Goal: Task Accomplishment & Management: Use online tool/utility

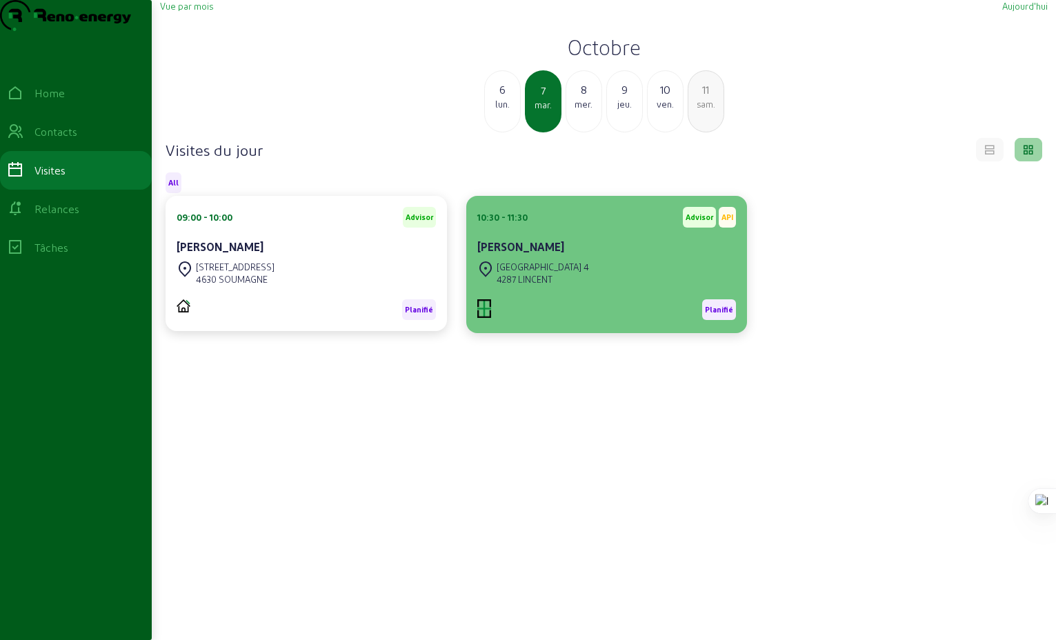
click at [538, 286] on div "4287 LINCENT" at bounding box center [543, 279] width 92 height 12
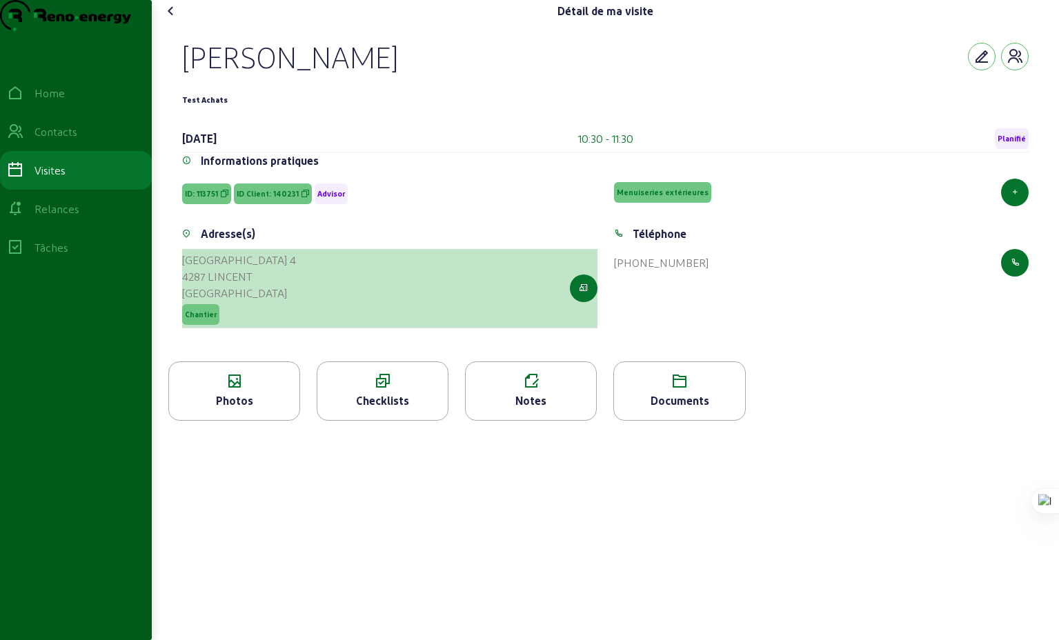
click at [233, 285] on div "4287 LINCENT" at bounding box center [239, 276] width 114 height 17
click at [581, 295] on icon "button" at bounding box center [583, 288] width 9 height 12
click at [585, 295] on icon "button" at bounding box center [583, 288] width 9 height 12
drag, startPoint x: 265, startPoint y: 307, endPoint x: 186, endPoint y: 287, distance: 81.8
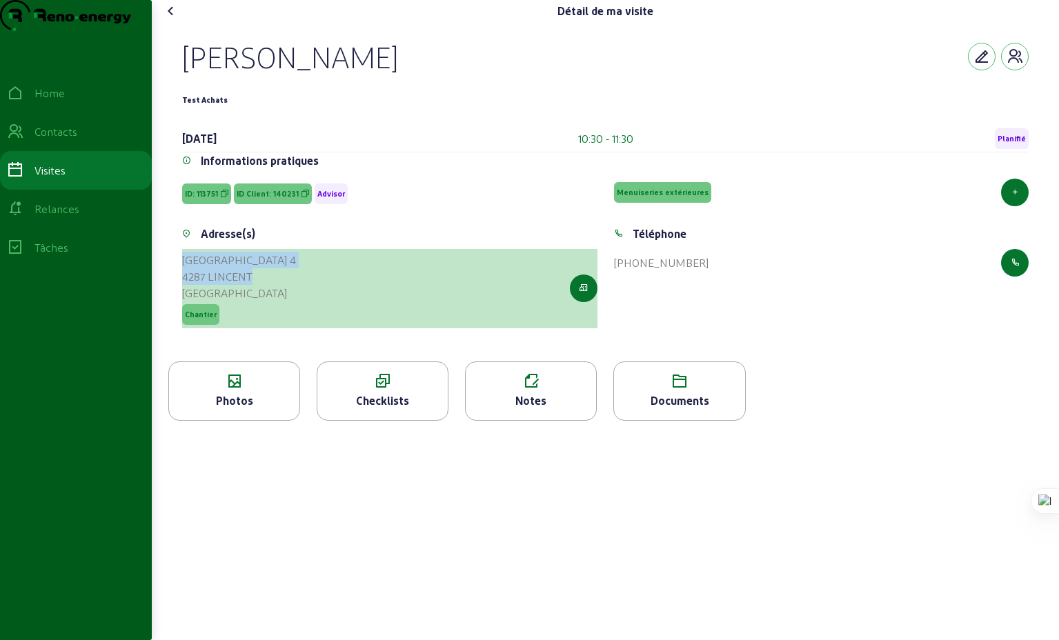
click at [186, 287] on div "[STREET_ADDRESS]" at bounding box center [389, 288] width 415 height 79
copy cam-list-title "[GEOGRAPHIC_DATA] 4 4287 LINCENT"
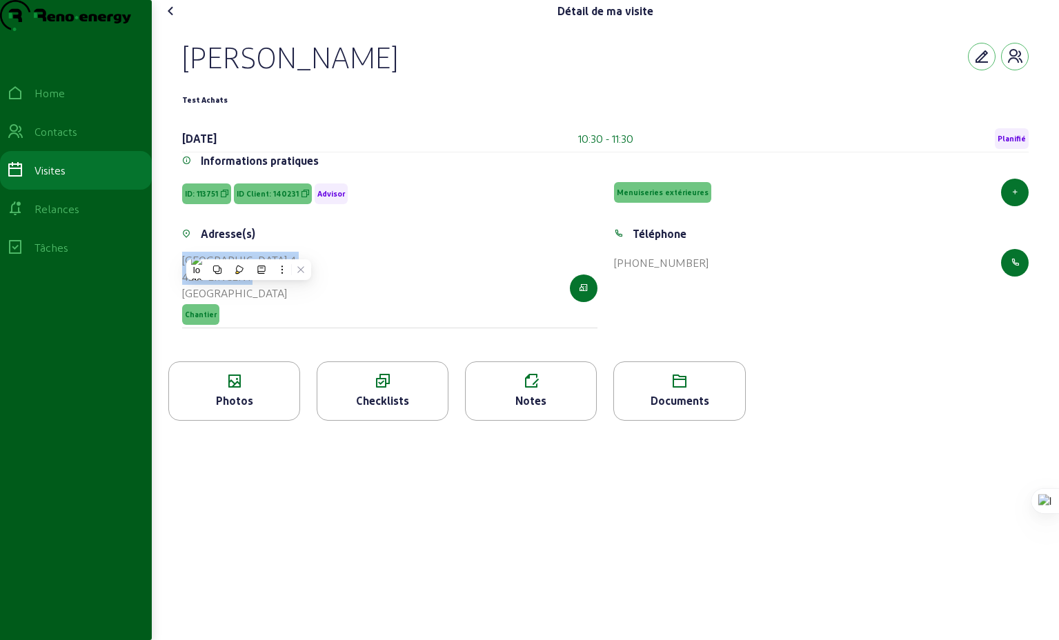
click at [175, 19] on icon at bounding box center [171, 11] width 17 height 17
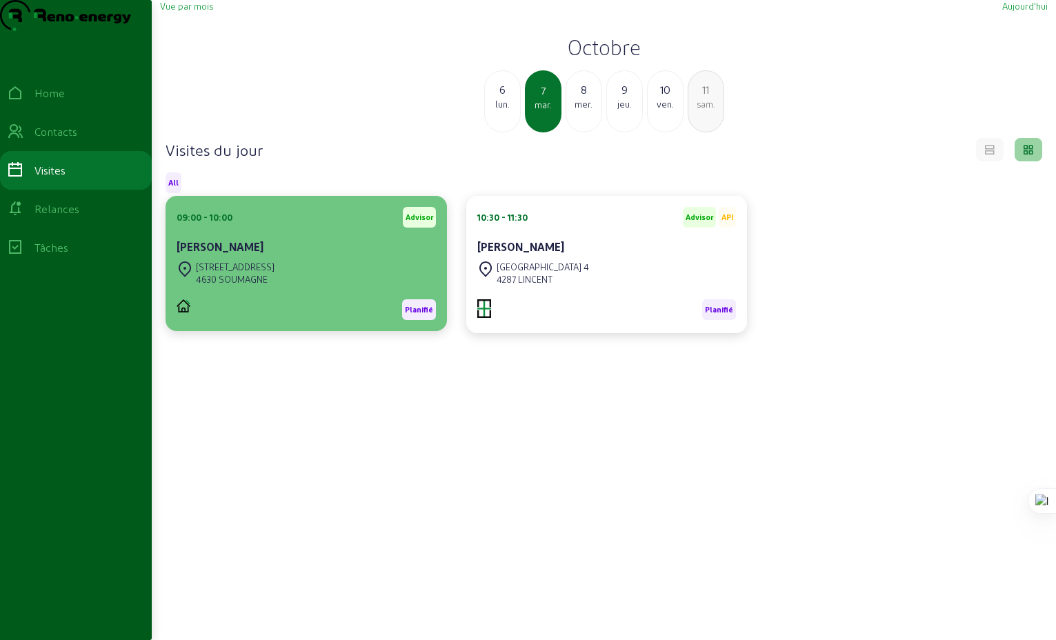
click at [242, 286] on div "4630 SOUMAGNE" at bounding box center [235, 279] width 79 height 12
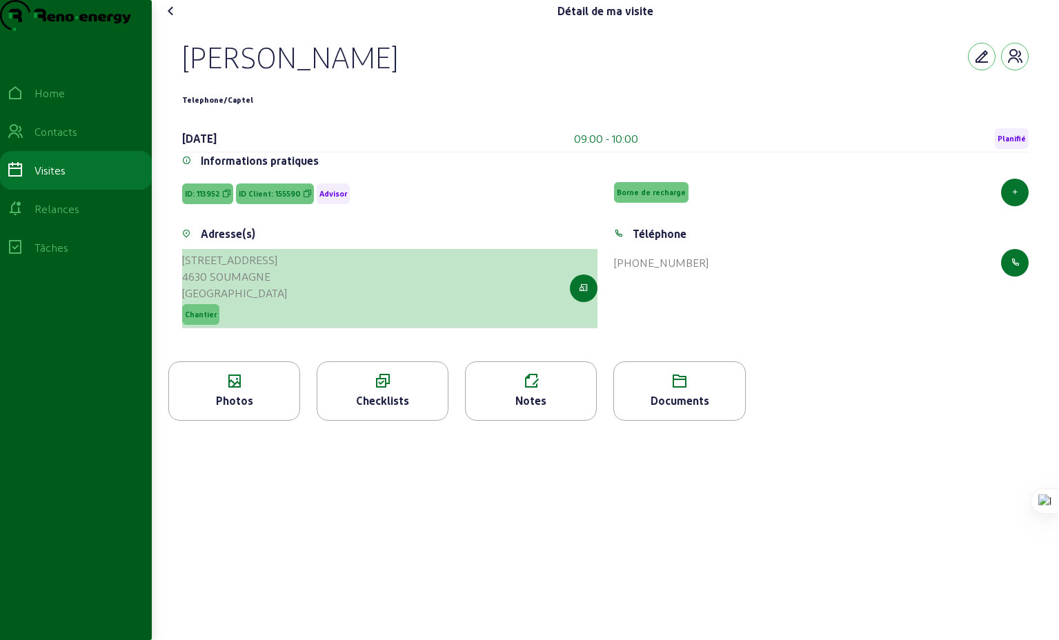
click at [242, 285] on div "4630 SOUMAGNE" at bounding box center [234, 276] width 105 height 17
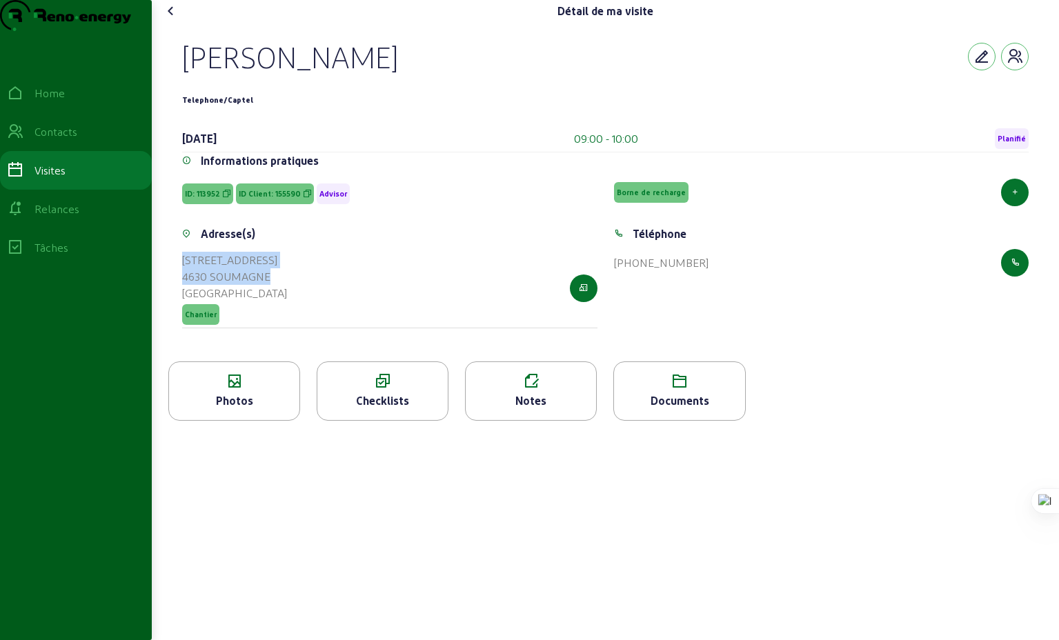
drag, startPoint x: 282, startPoint y: 304, endPoint x: 181, endPoint y: 288, distance: 102.0
click at [181, 288] on div "Adresse(s) [STREET_ADDRESS] Chantier" at bounding box center [390, 285] width 432 height 119
copy cam-list-title "[STREET_ADDRESS]"
